Goal: Check status

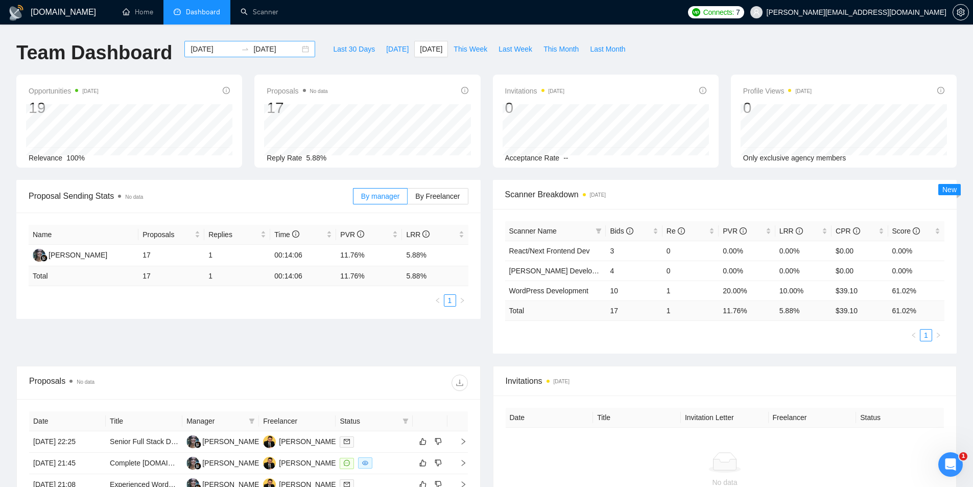
click at [296, 55] on div "[DATE] [DATE]" at bounding box center [249, 49] width 131 height 16
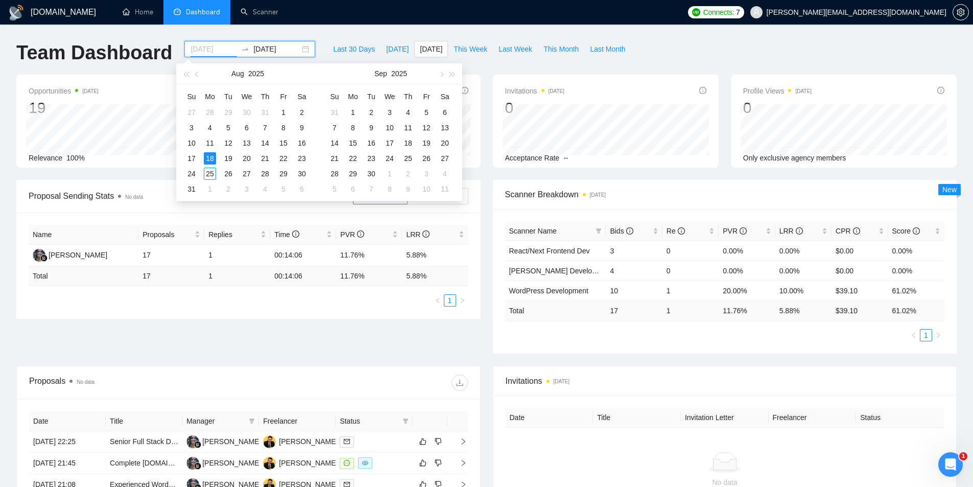
type input "[DATE]"
click at [210, 157] on div "18" at bounding box center [210, 158] width 12 height 12
type input "[DATE]"
click at [208, 174] on div "25" at bounding box center [210, 173] width 12 height 12
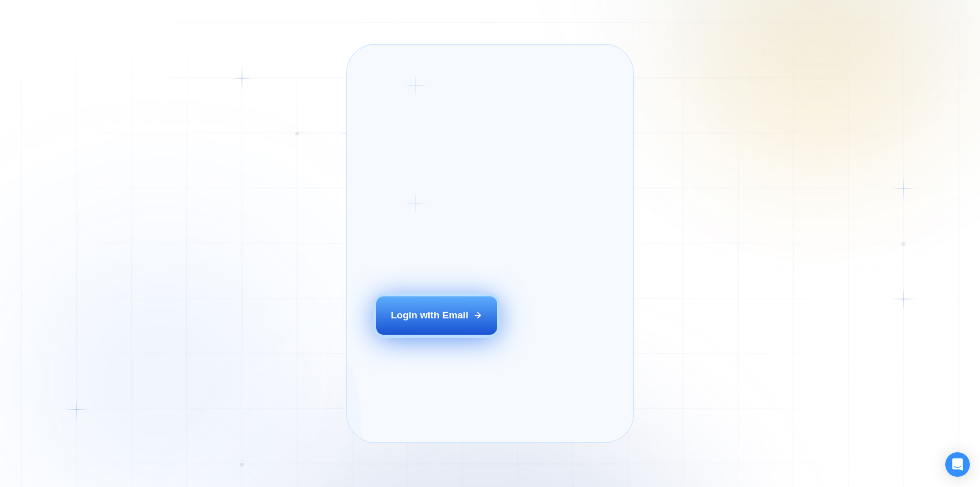
click at [449, 322] on div "Login with Email" at bounding box center [430, 314] width 78 height 13
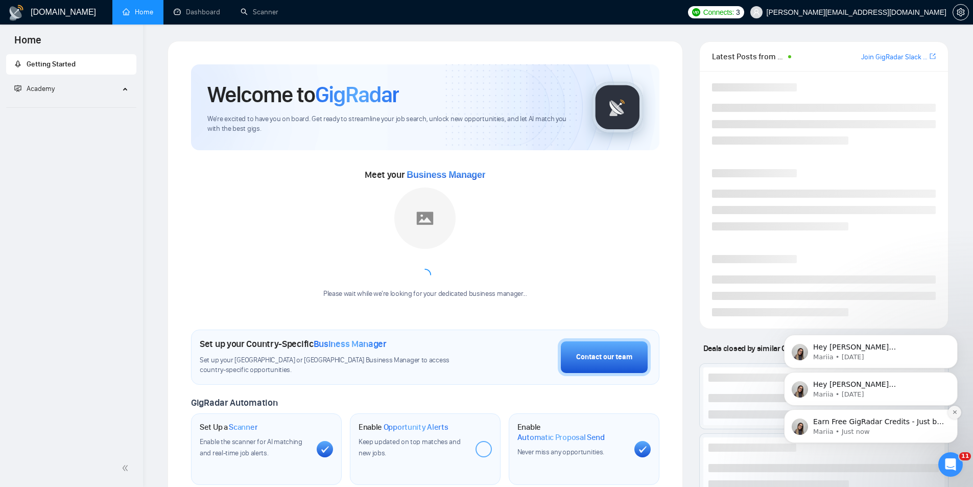
click at [957, 410] on button "Dismiss notification" at bounding box center [954, 411] width 13 height 13
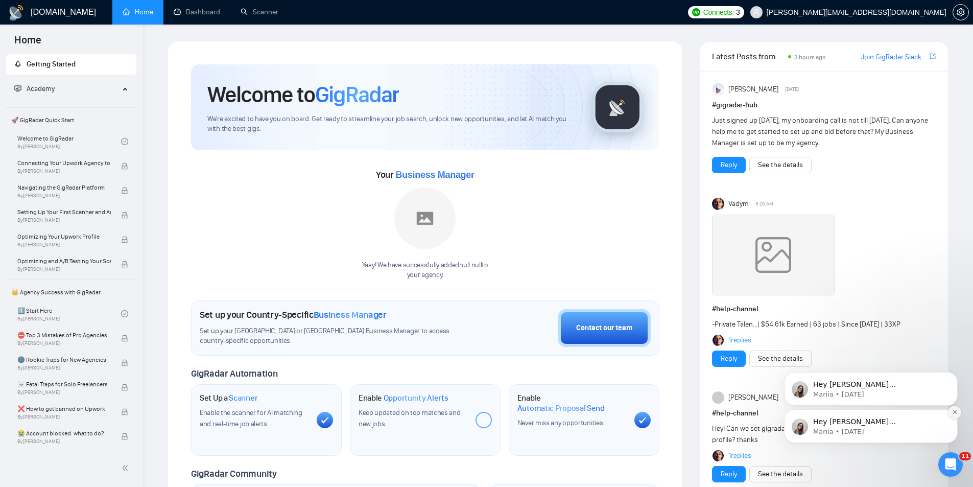
click at [954, 415] on button "Dismiss notification" at bounding box center [954, 411] width 13 height 13
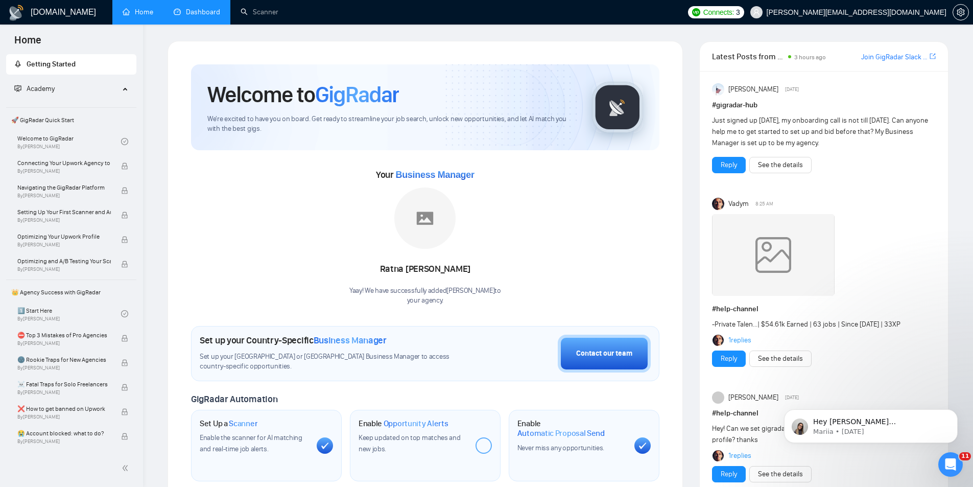
click at [196, 11] on link "Dashboard" at bounding box center [197, 12] width 46 height 9
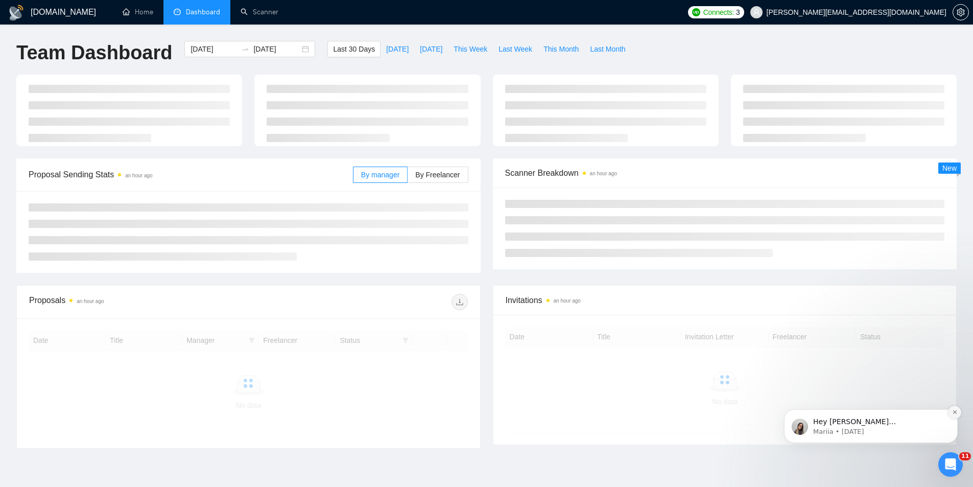
click at [953, 415] on icon "Dismiss notification" at bounding box center [955, 412] width 6 height 6
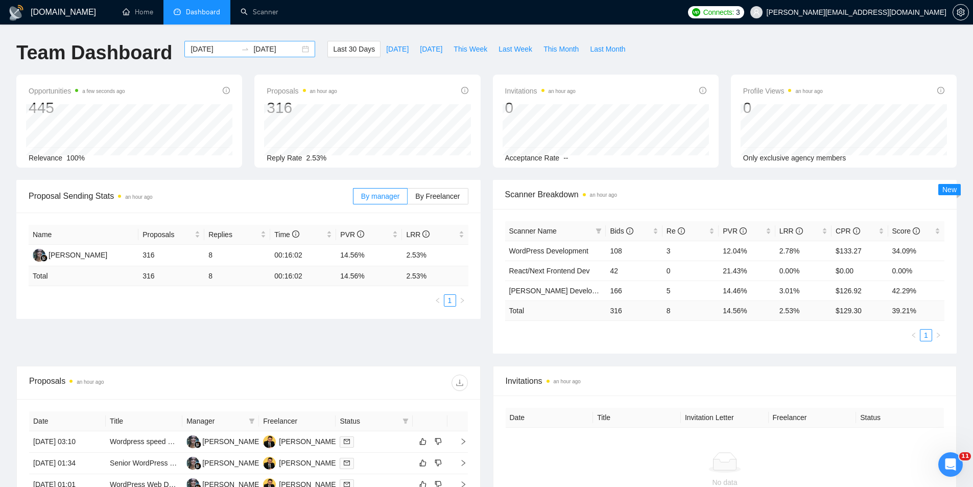
click at [296, 49] on div "2025-07-26 2025-08-25" at bounding box center [249, 49] width 131 height 16
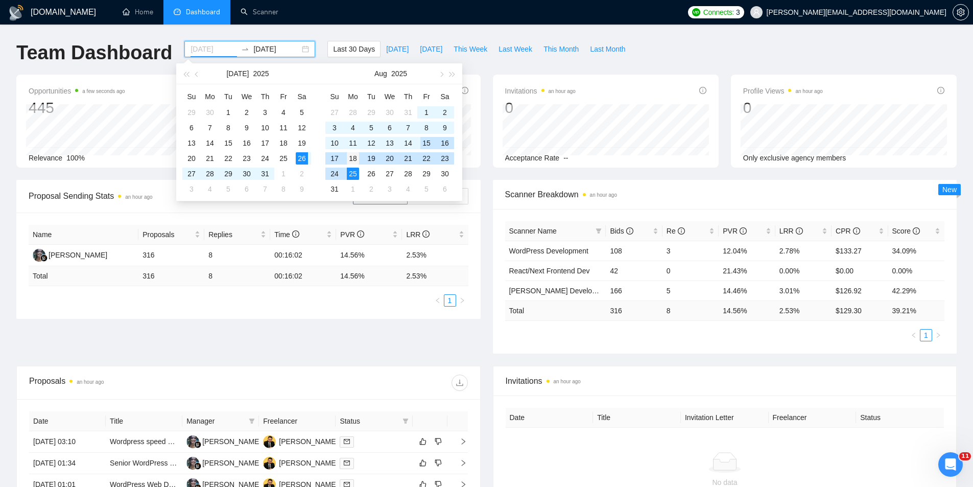
type input "[DATE]"
click at [352, 158] on div "18" at bounding box center [353, 158] width 12 height 12
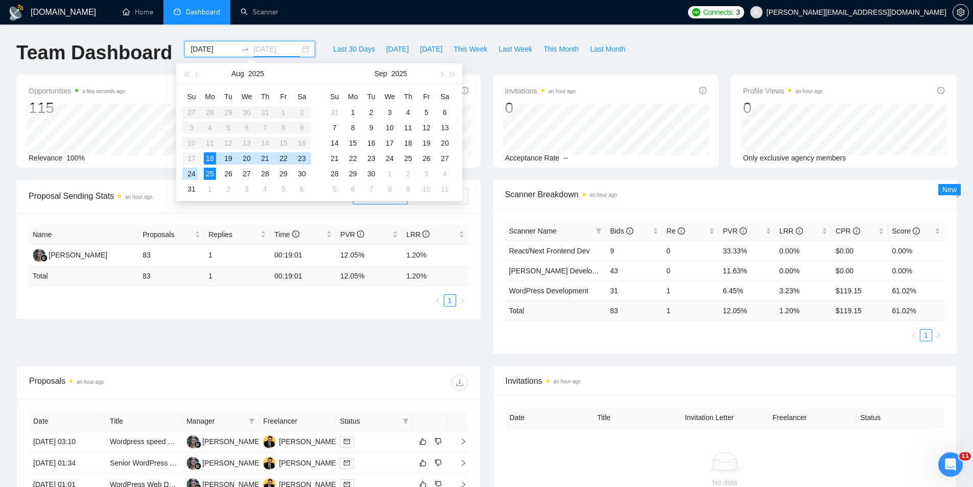
type input "2025-08-24"
click at [190, 174] on div "24" at bounding box center [191, 173] width 12 height 12
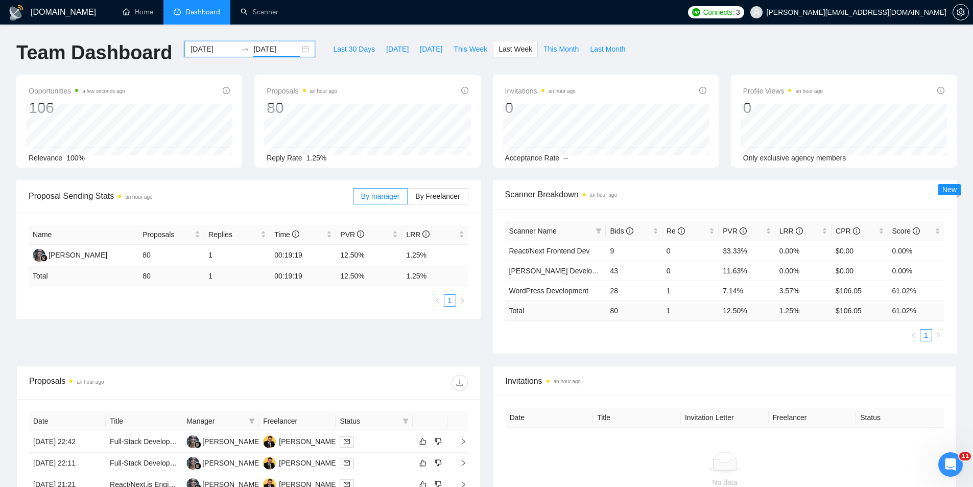
scroll to position [51, 0]
